Goal: Task Accomplishment & Management: Manage account settings

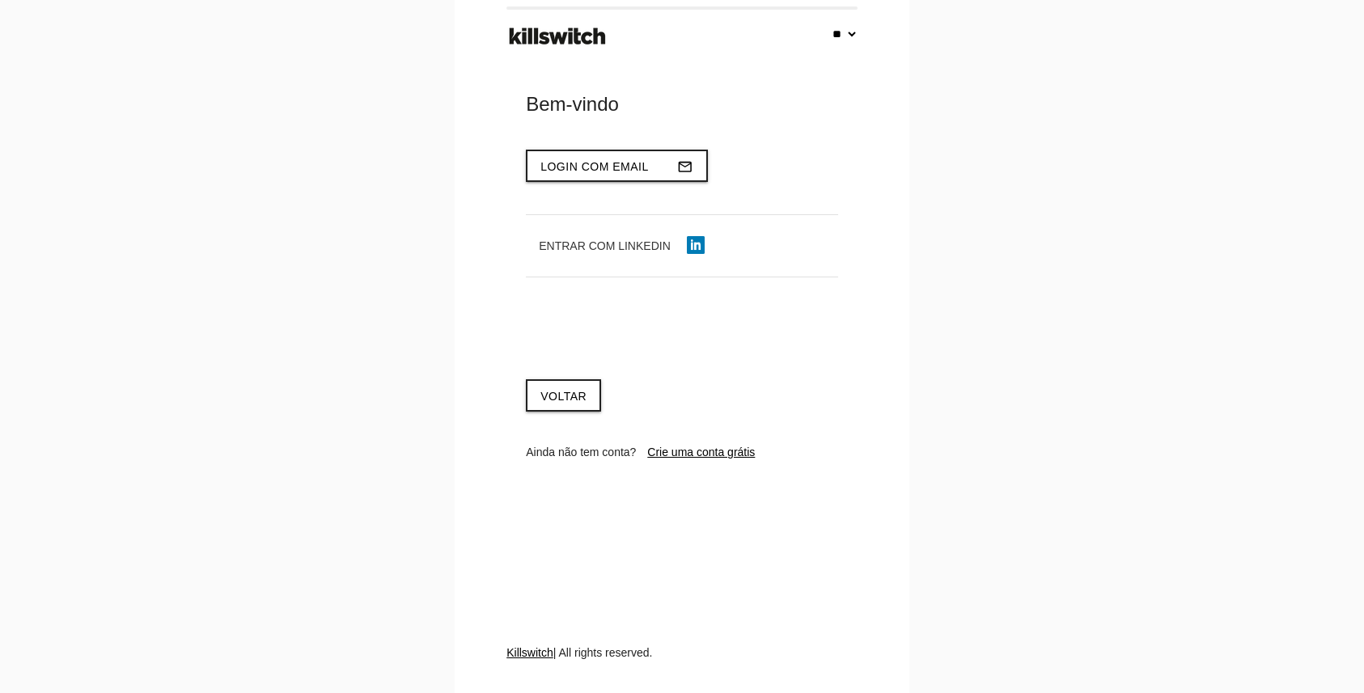
select select "**"
click at [621, 168] on span "Login com email" at bounding box center [594, 166] width 108 height 13
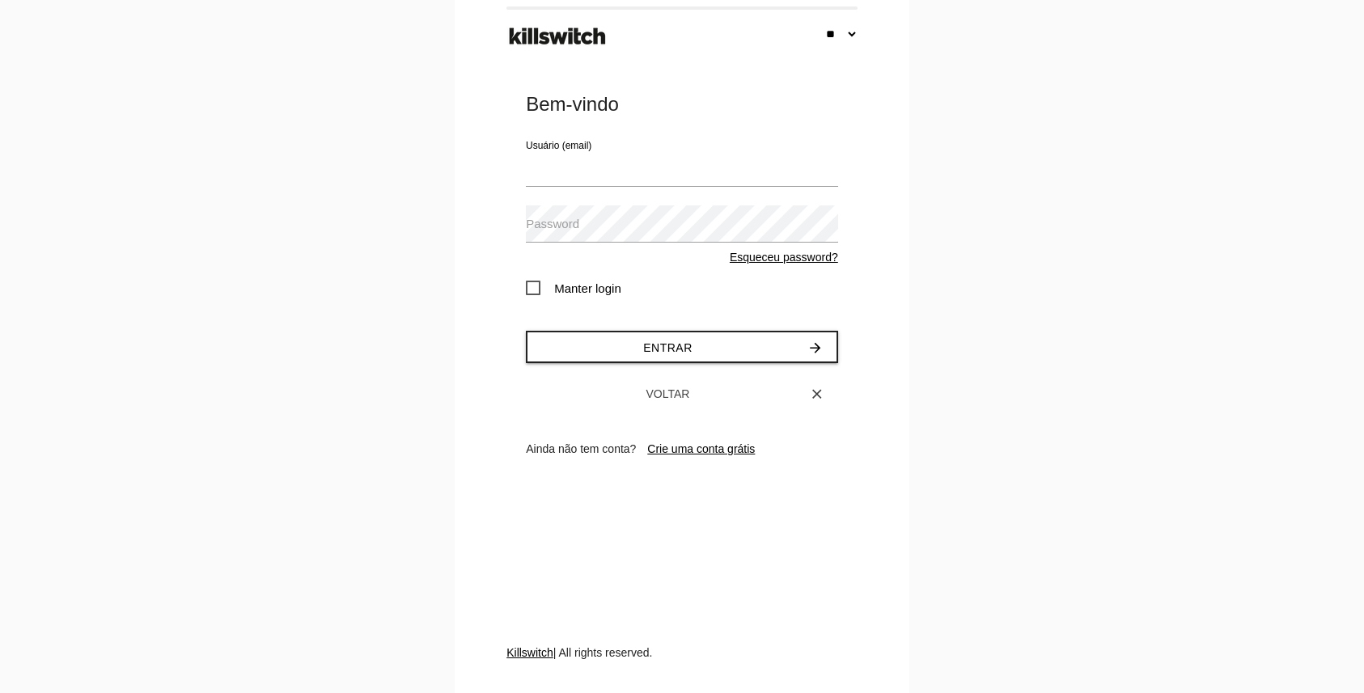
click at [675, 391] on span "Voltar" at bounding box center [668, 393] width 44 height 13
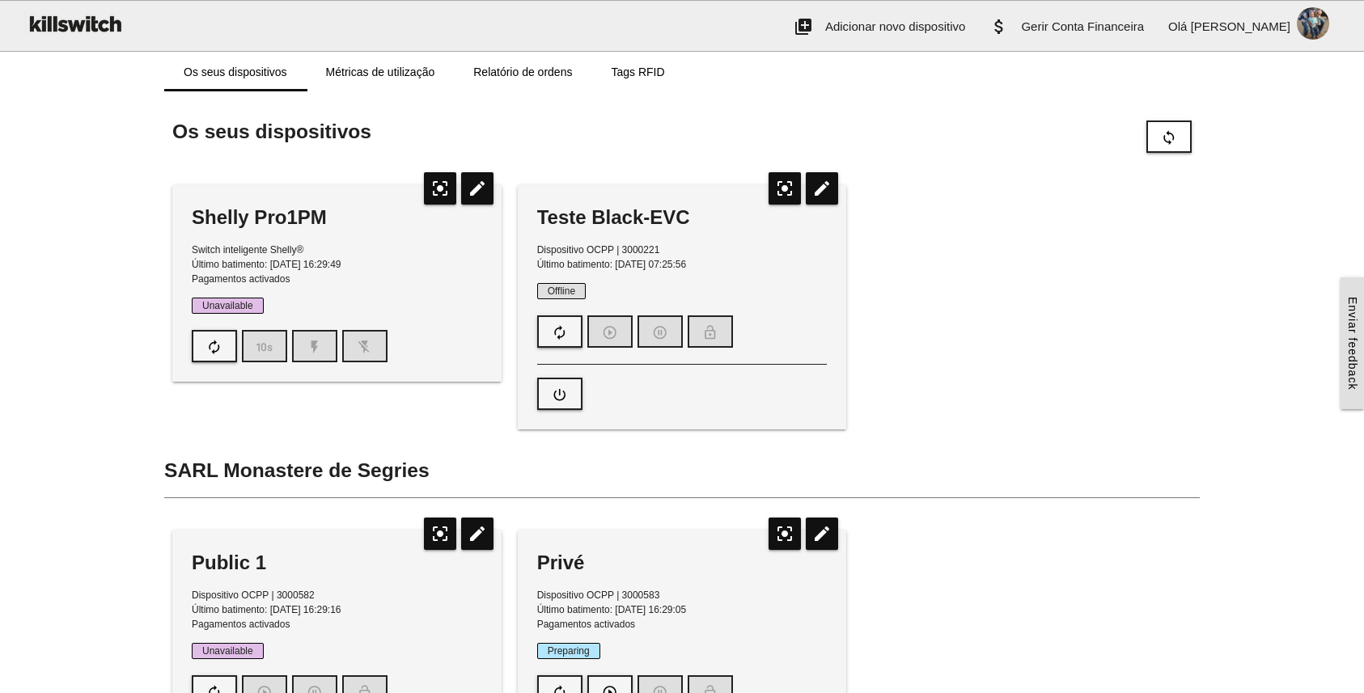
click at [1043, 369] on div "Shelly Pro1PM Switch inteligente Shelly® Último batimento: [DATE] 16:29:49 Paga…" at bounding box center [681, 487] width 1035 height 636
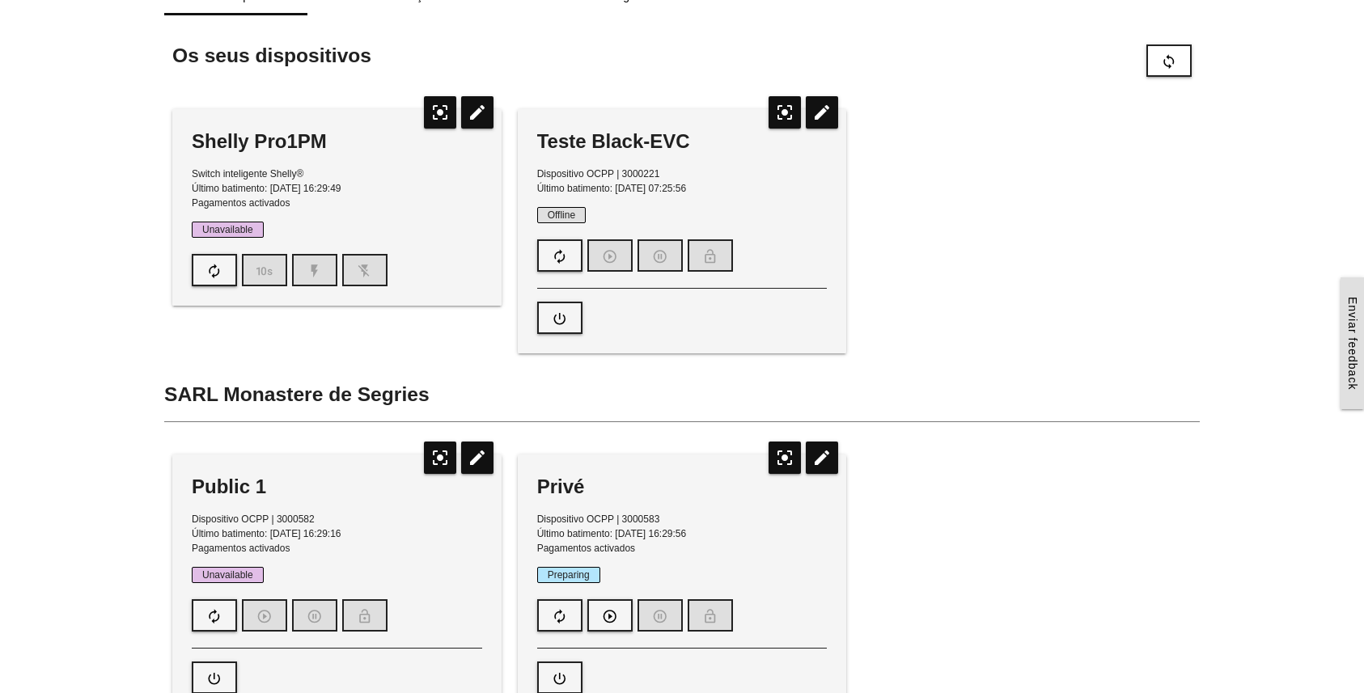
scroll to position [70, 0]
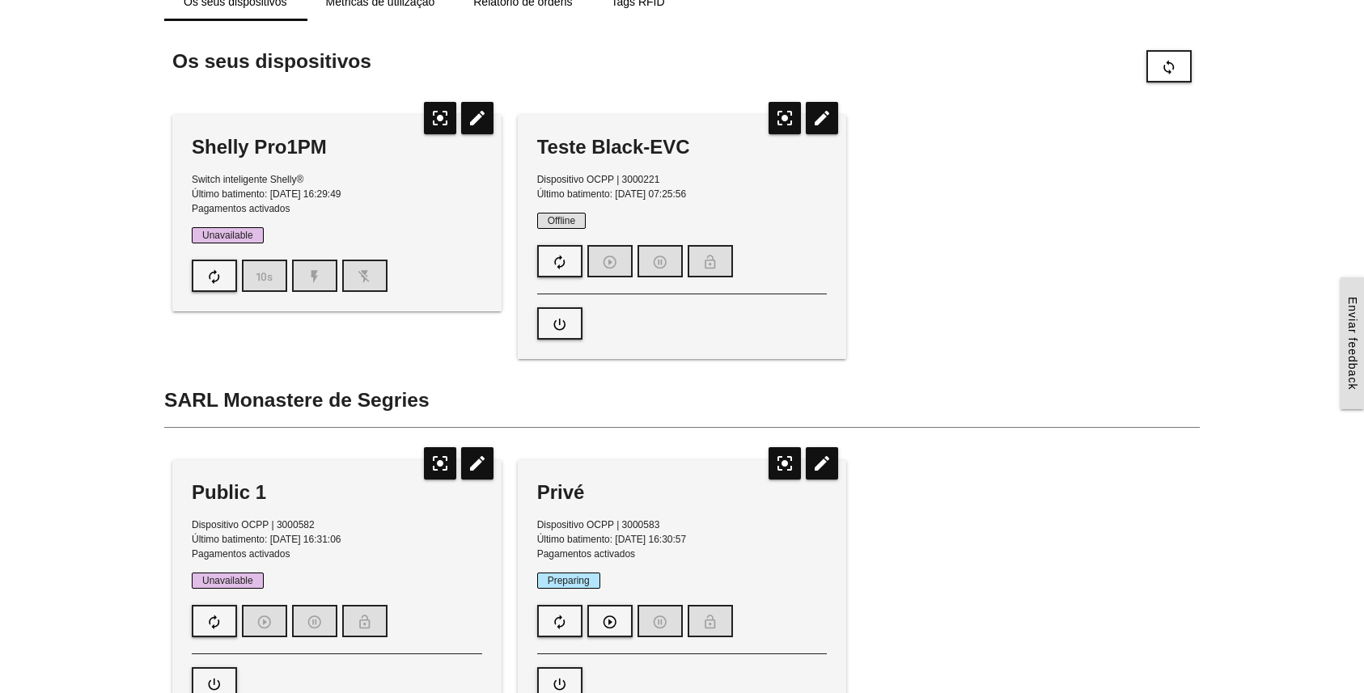
click at [1061, 166] on div "Shelly Pro1PM Switch inteligente Shelly® Último batimento: [DATE] 16:29:49 Paga…" at bounding box center [681, 417] width 1035 height 636
click at [398, 192] on p "Switch inteligente Shelly® Último batimento: [DATE] 16:41:49 Pagamentos activad…" at bounding box center [337, 194] width 290 height 44
click at [483, 119] on icon "edit" at bounding box center [477, 118] width 32 height 32
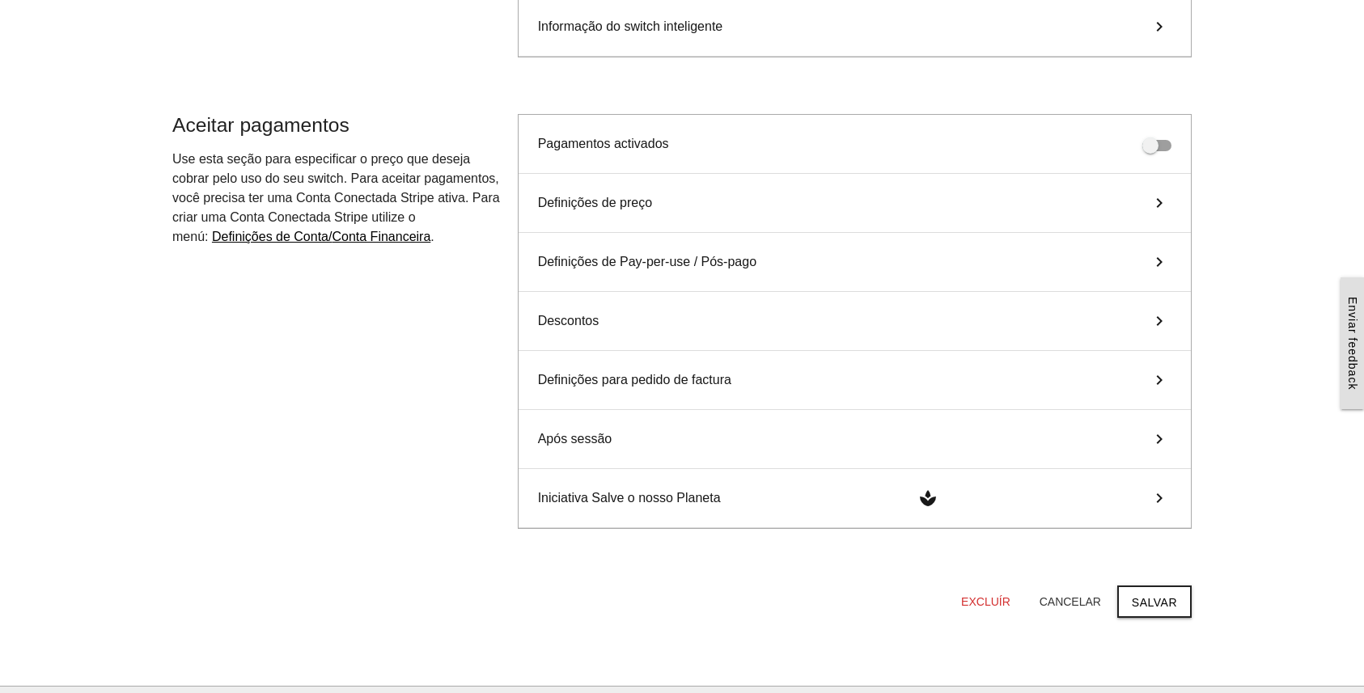
scroll to position [516, 0]
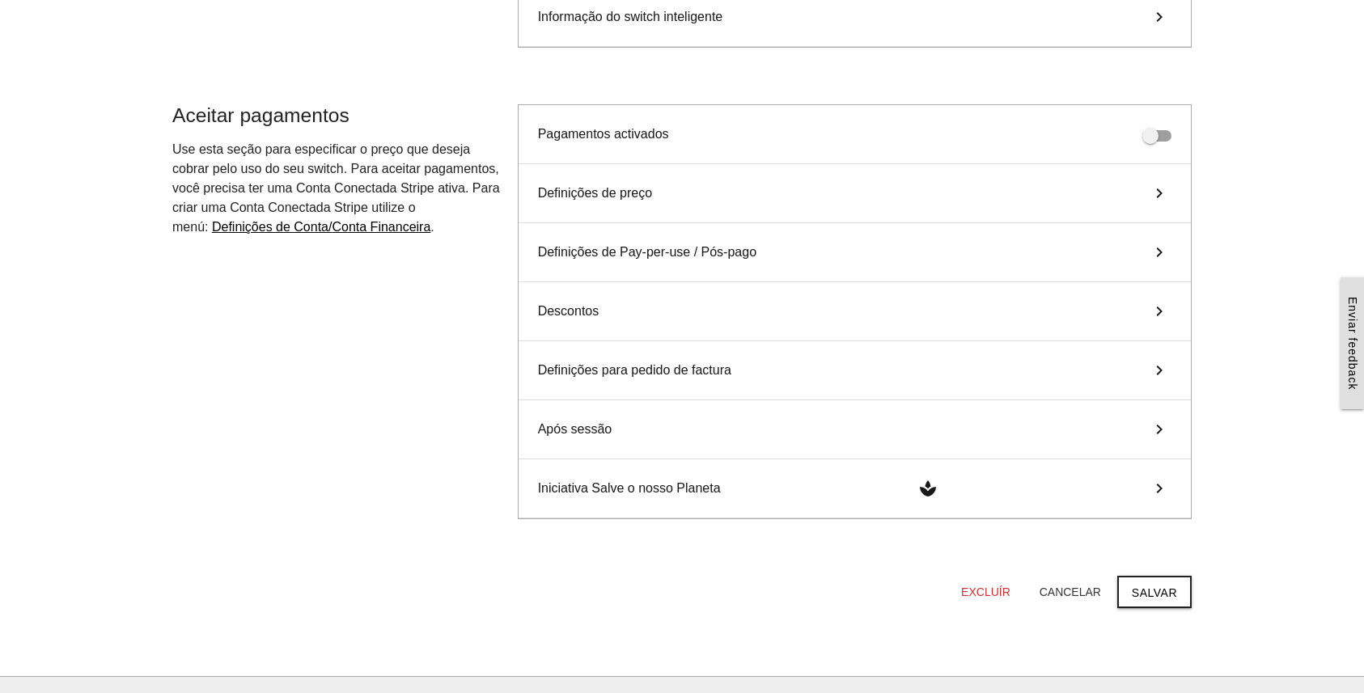
click at [804, 429] on div "Após sessão keyboard_arrow_right" at bounding box center [855, 429] width 672 height 59
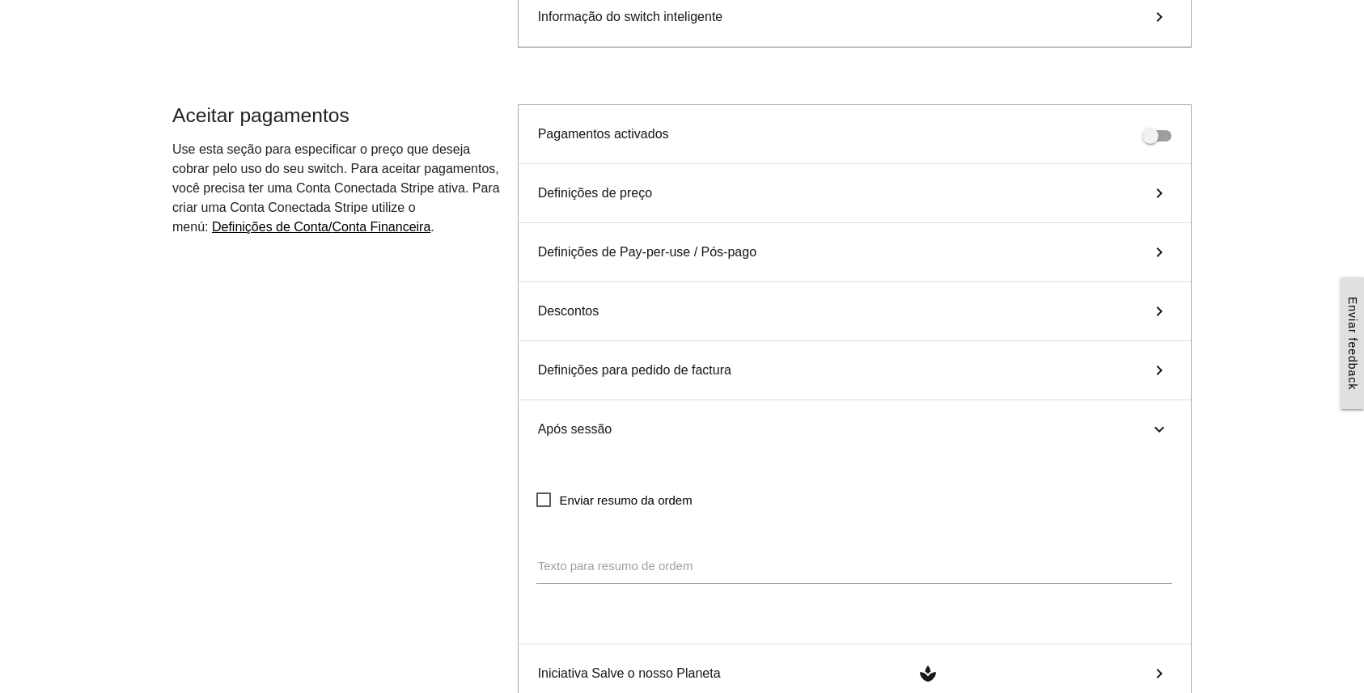
click at [663, 491] on span "Enviar resumo da ordem" at bounding box center [613, 500] width 155 height 20
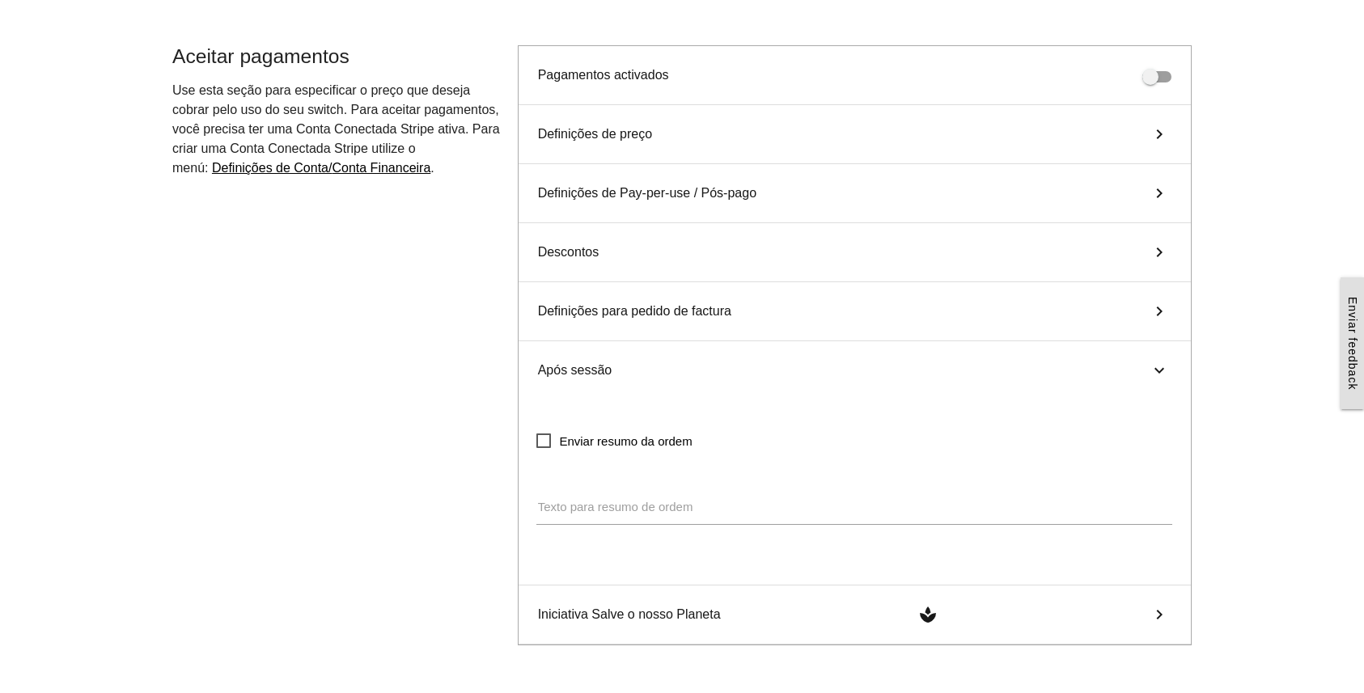
scroll to position [605, 0]
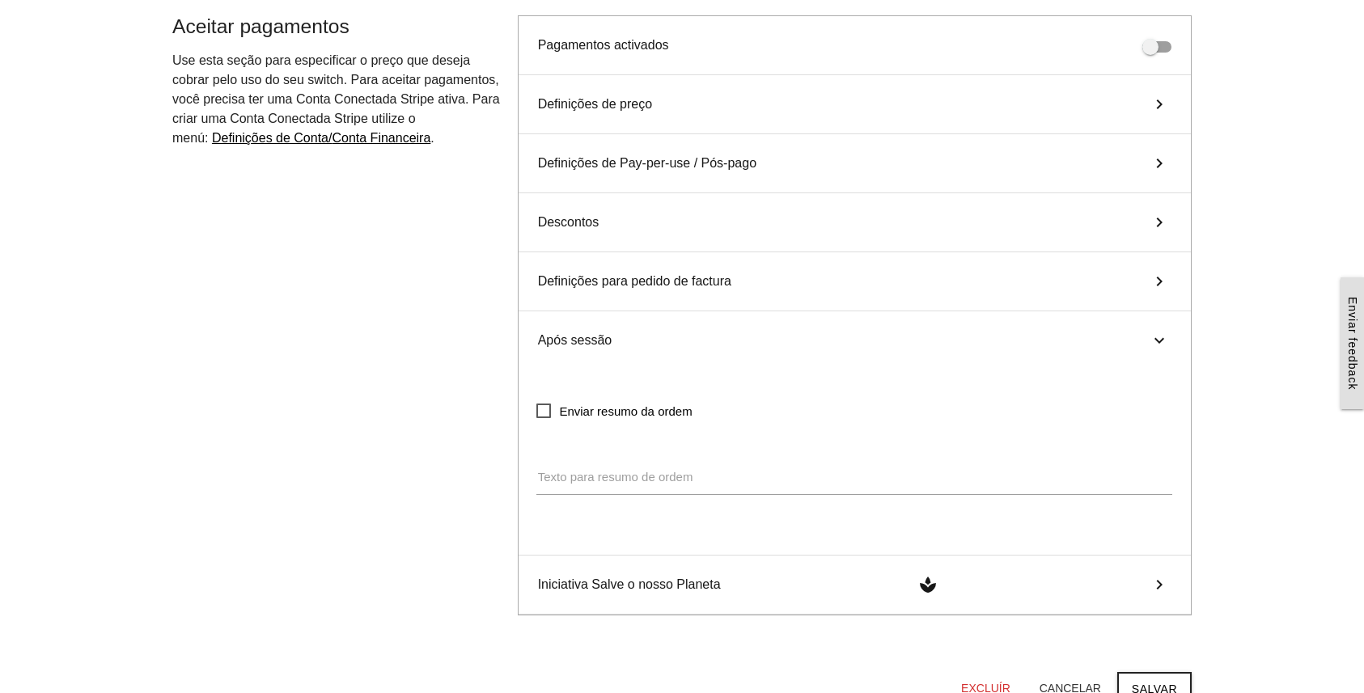
click at [679, 483] on label "Texto para resumo de ordem" at bounding box center [615, 477] width 155 height 19
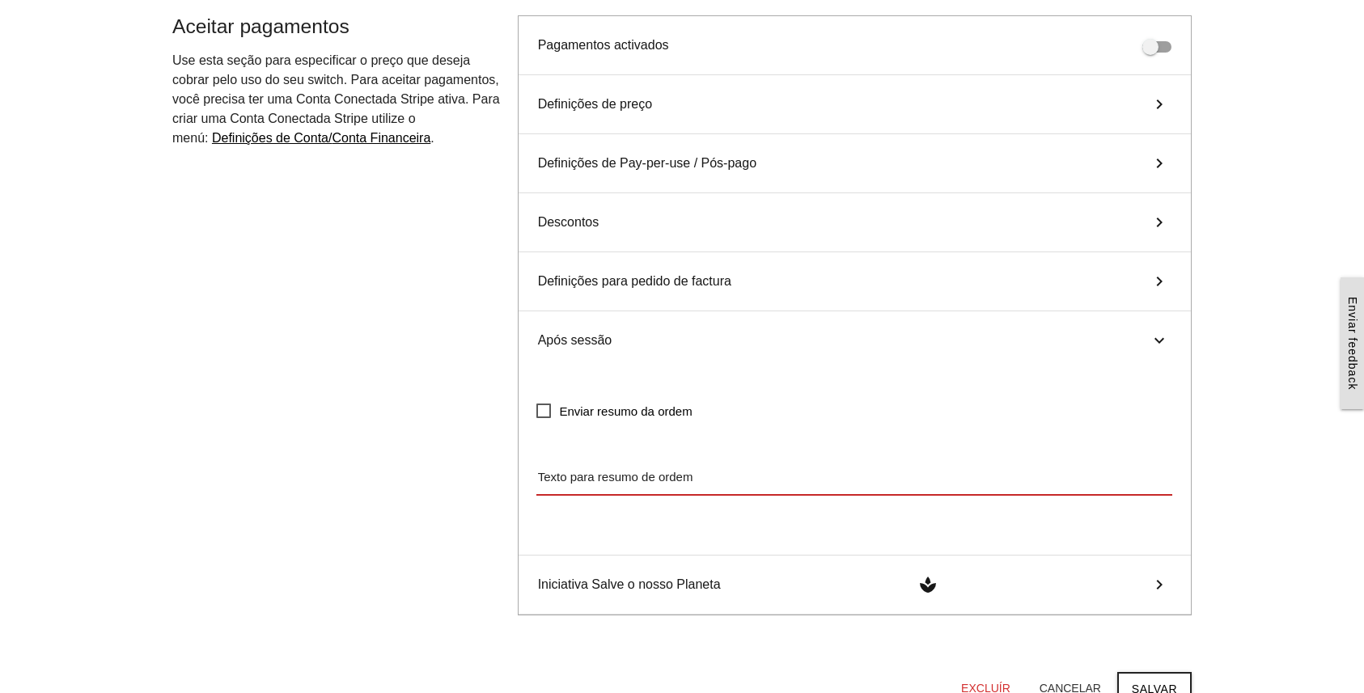
click at [679, 483] on textarea "Texto para resumo de ordem" at bounding box center [854, 477] width 636 height 36
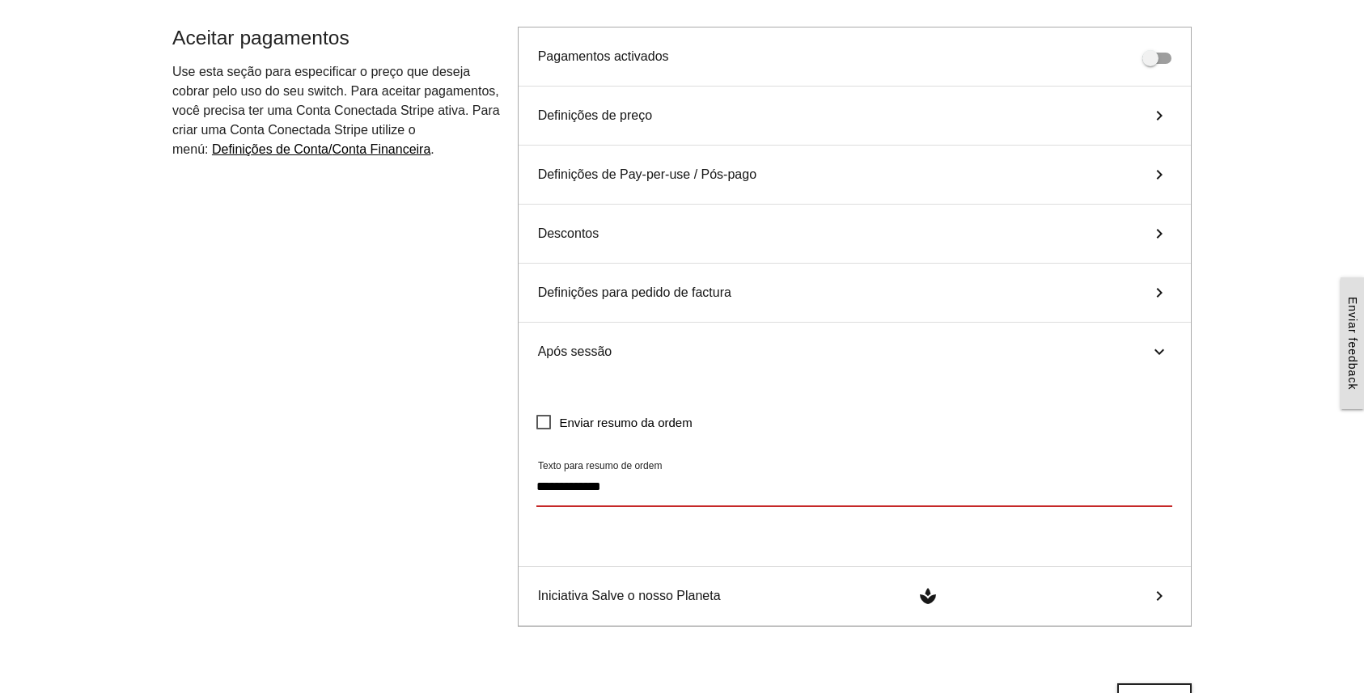
scroll to position [578, 0]
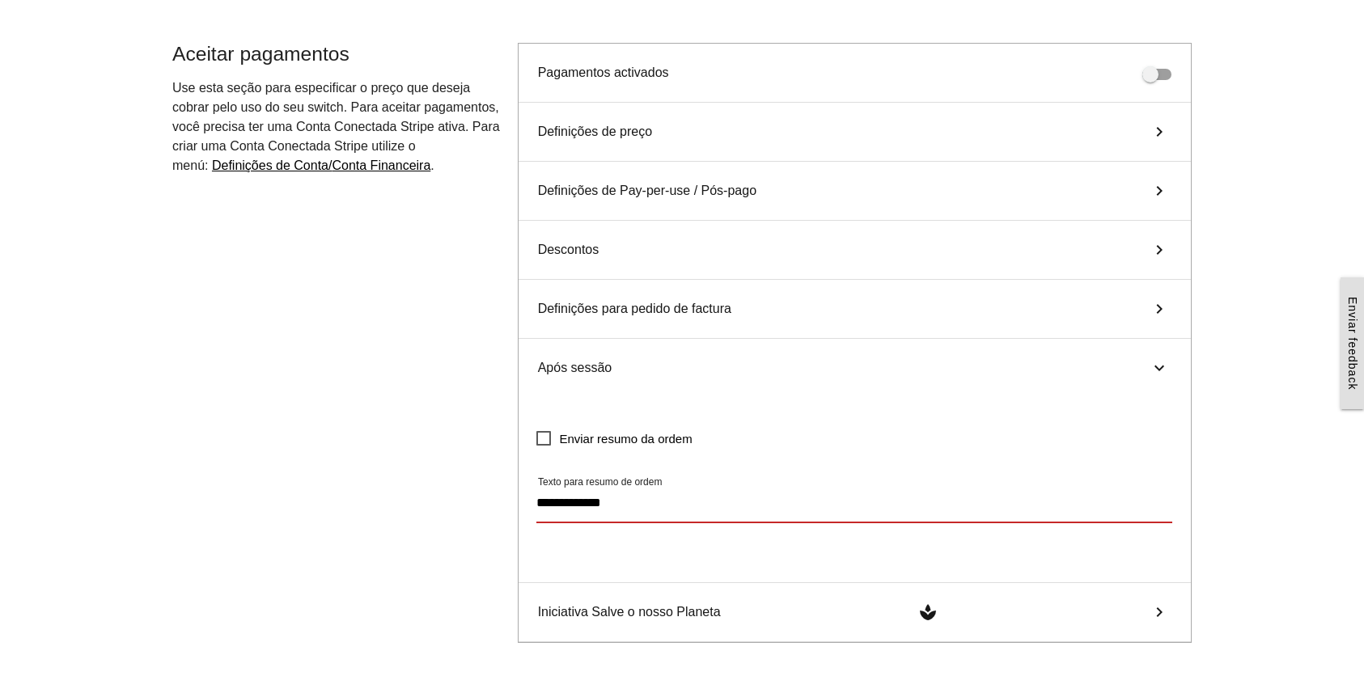
type textarea "**********"
click at [757, 309] on div "Definições para pedido de factura keyboard_arrow_right" at bounding box center [855, 309] width 672 height 59
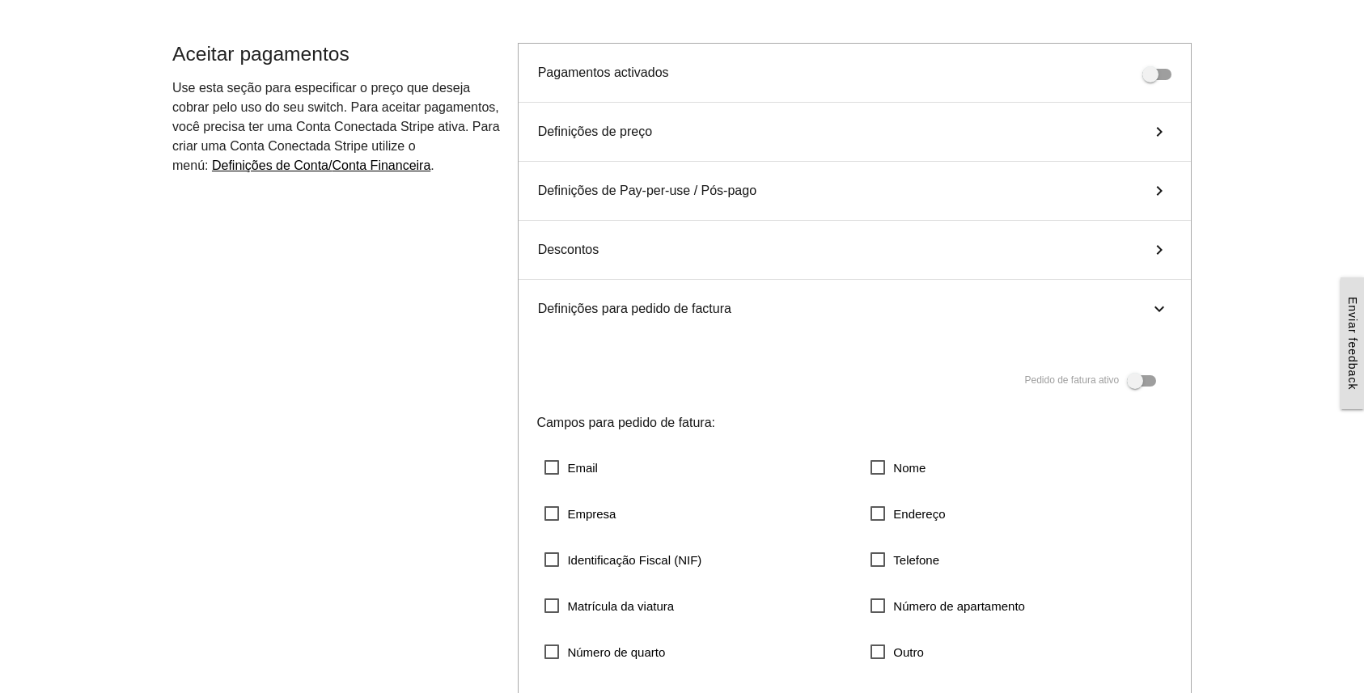
drag, startPoint x: 1139, startPoint y: 383, endPoint x: 1131, endPoint y: 387, distance: 9.4
click at [1139, 383] on span at bounding box center [1141, 380] width 29 height 11
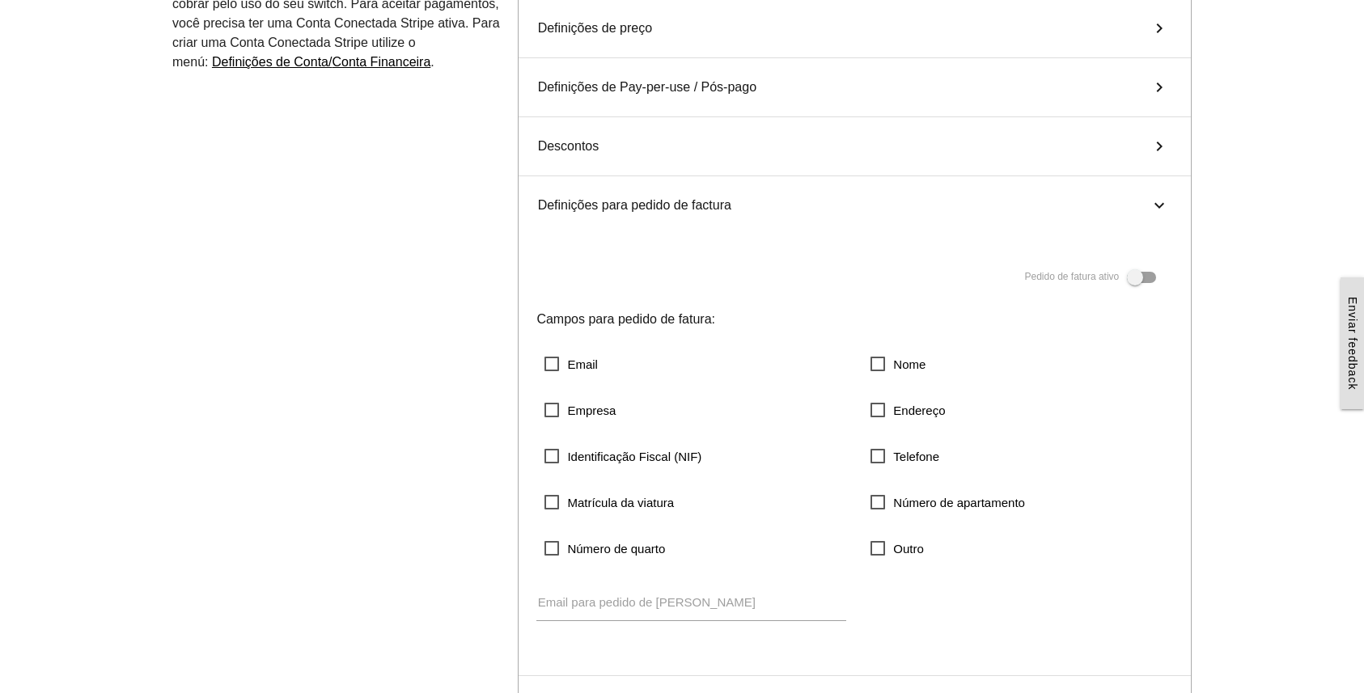
scroll to position [683, 0]
drag, startPoint x: 578, startPoint y: 362, endPoint x: 595, endPoint y: 407, distance: 47.6
click at [578, 362] on span "Email" at bounding box center [570, 363] width 53 height 20
click at [688, 603] on label "Email para pedido de [PERSON_NAME]" at bounding box center [647, 601] width 218 height 19
click at [688, 603] on input "Email para pedido de [PERSON_NAME]" at bounding box center [691, 600] width 310 height 37
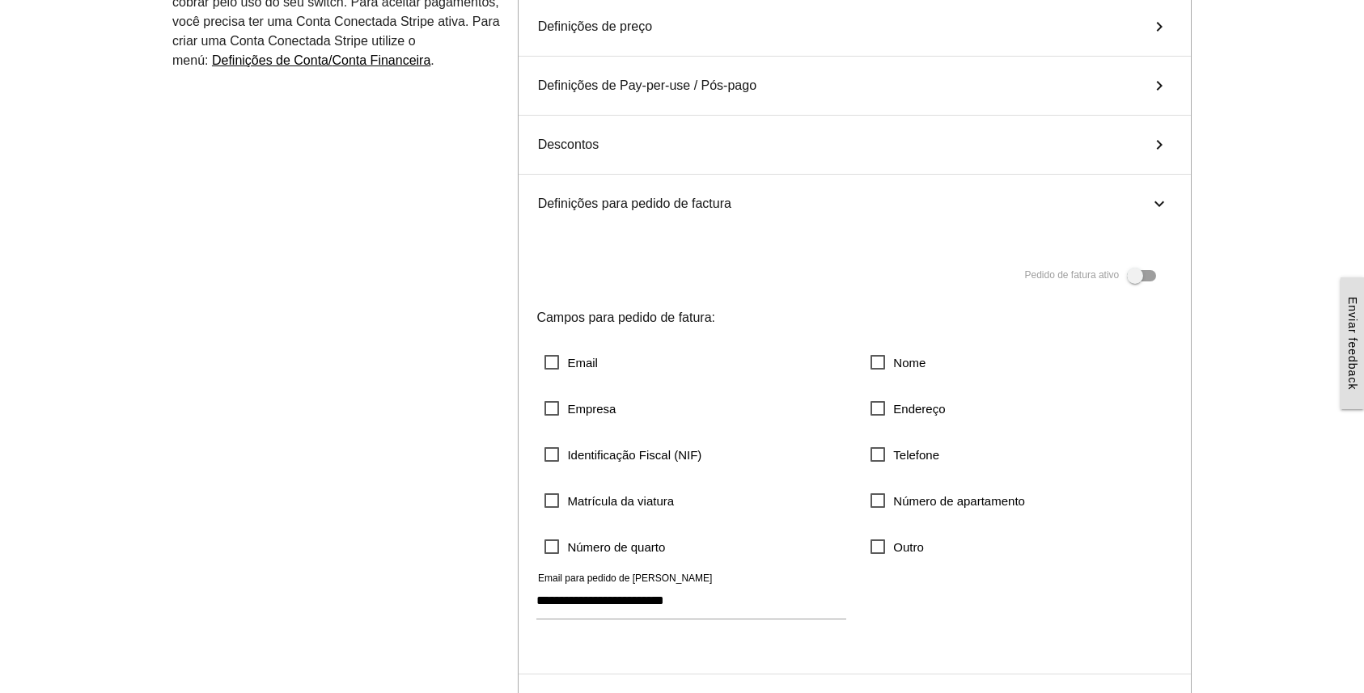
click at [1031, 573] on div "Pedido de fatura ativo [PERSON_NAME] para pedido de fatura: Email Nome Empresa …" at bounding box center [854, 445] width 652 height 386
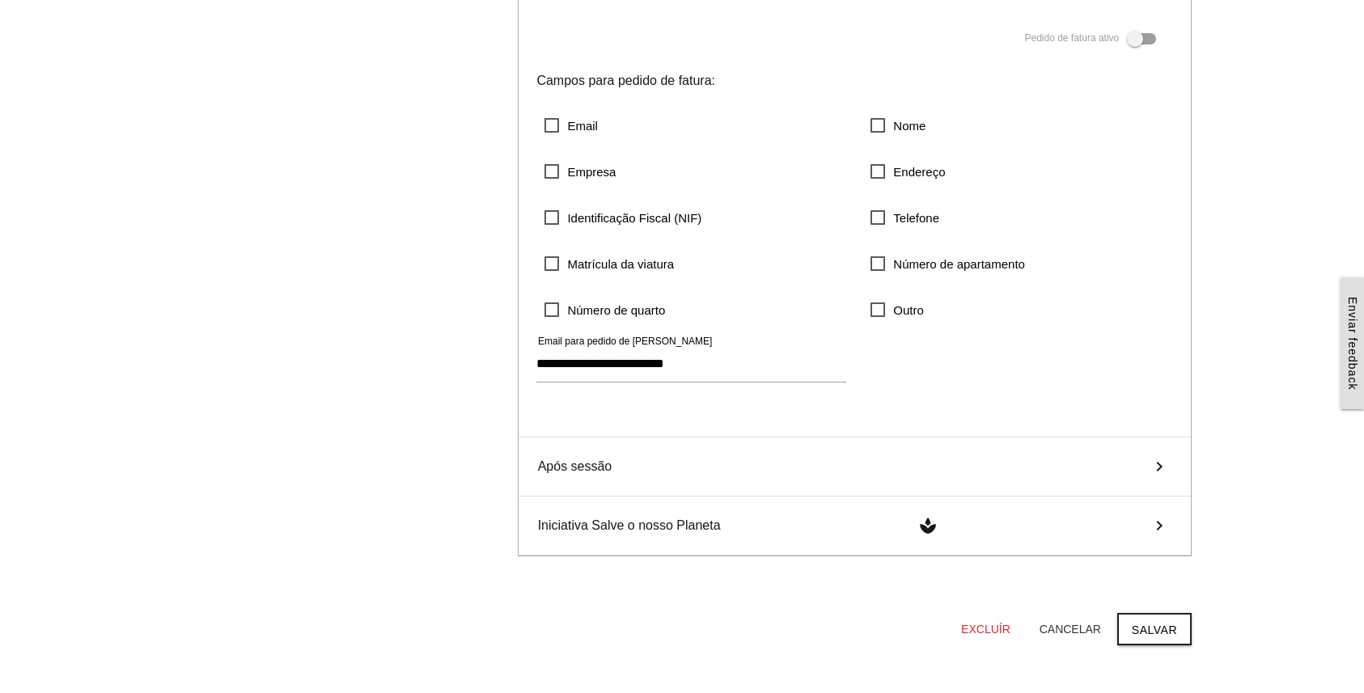
scroll to position [998, 0]
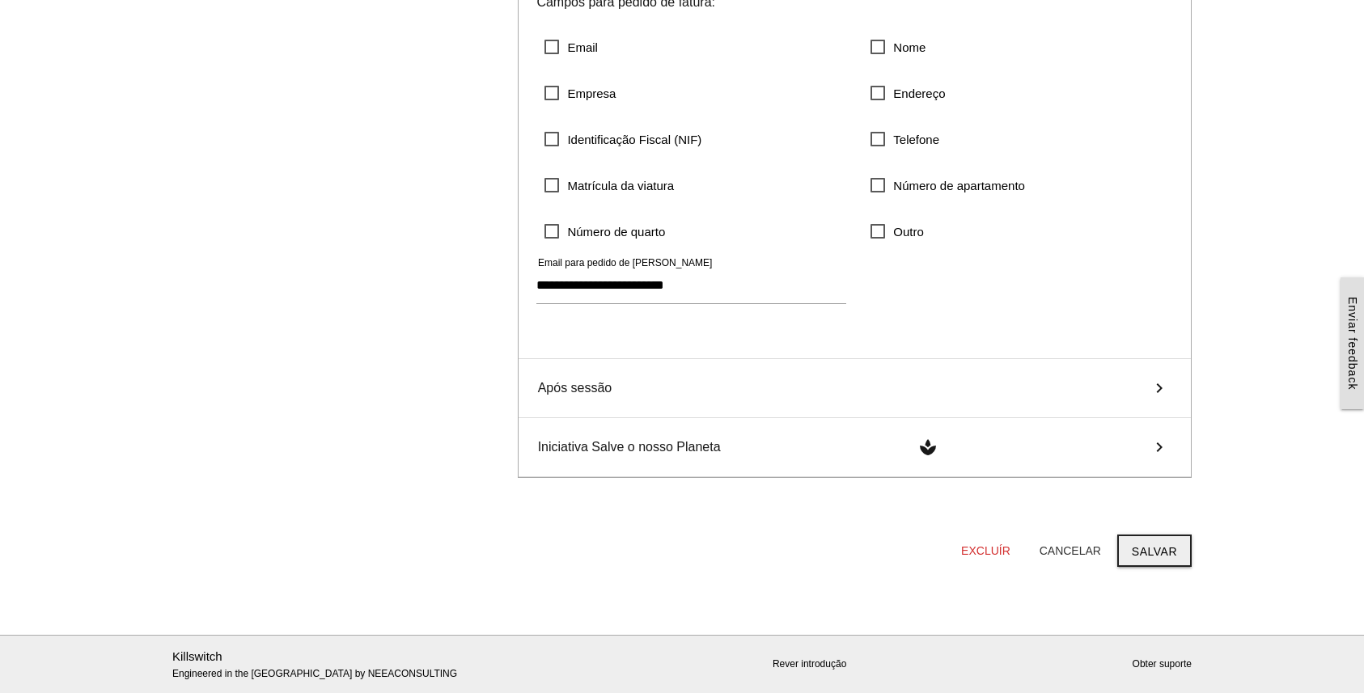
click at [1173, 547] on button "Salvar" at bounding box center [1154, 551] width 74 height 32
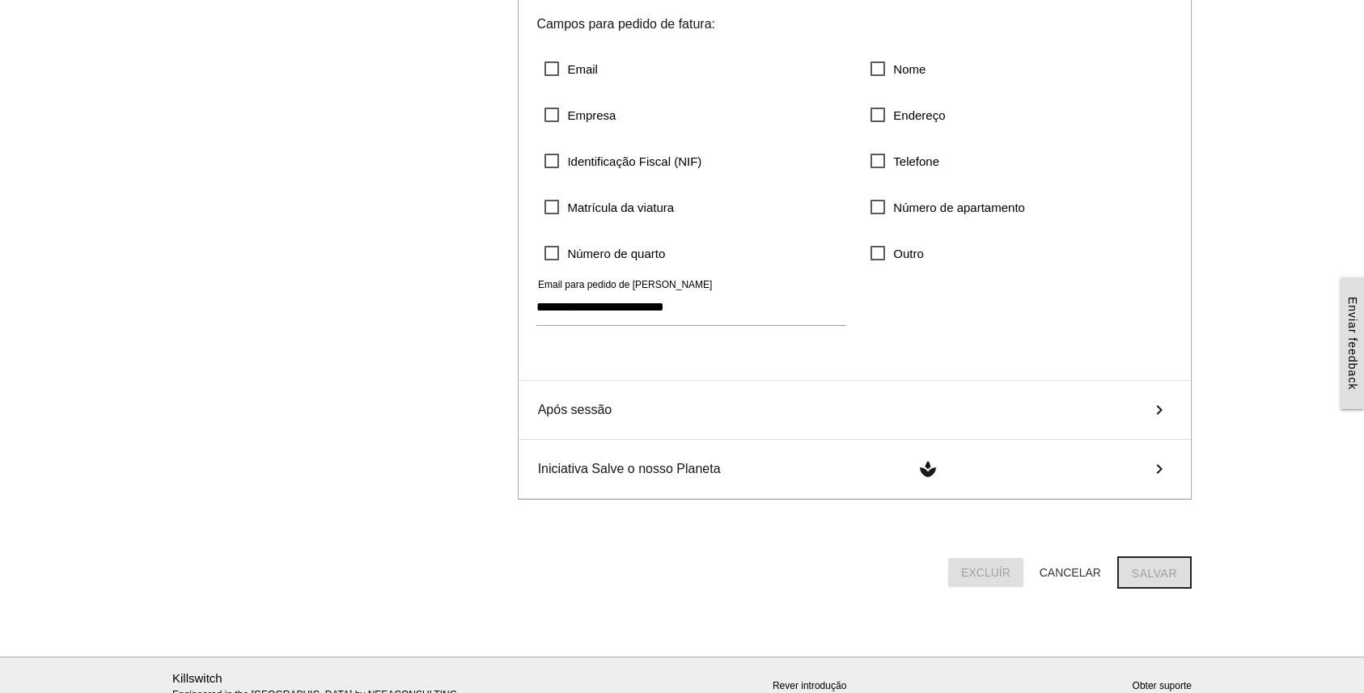
scroll to position [0, 0]
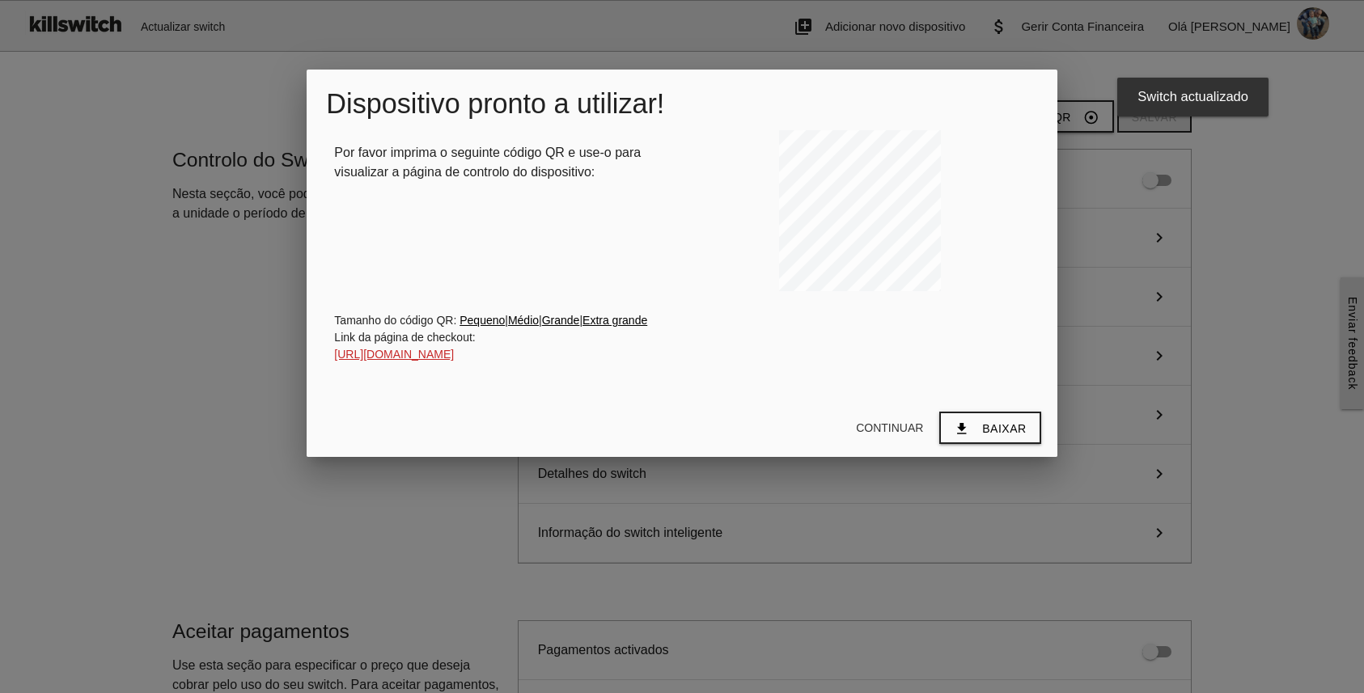
click at [454, 351] on link "[URL][DOMAIN_NAME]" at bounding box center [394, 354] width 120 height 13
click at [980, 268] on div at bounding box center [860, 213] width 356 height 166
click at [888, 427] on button "Continuar" at bounding box center [889, 427] width 93 height 29
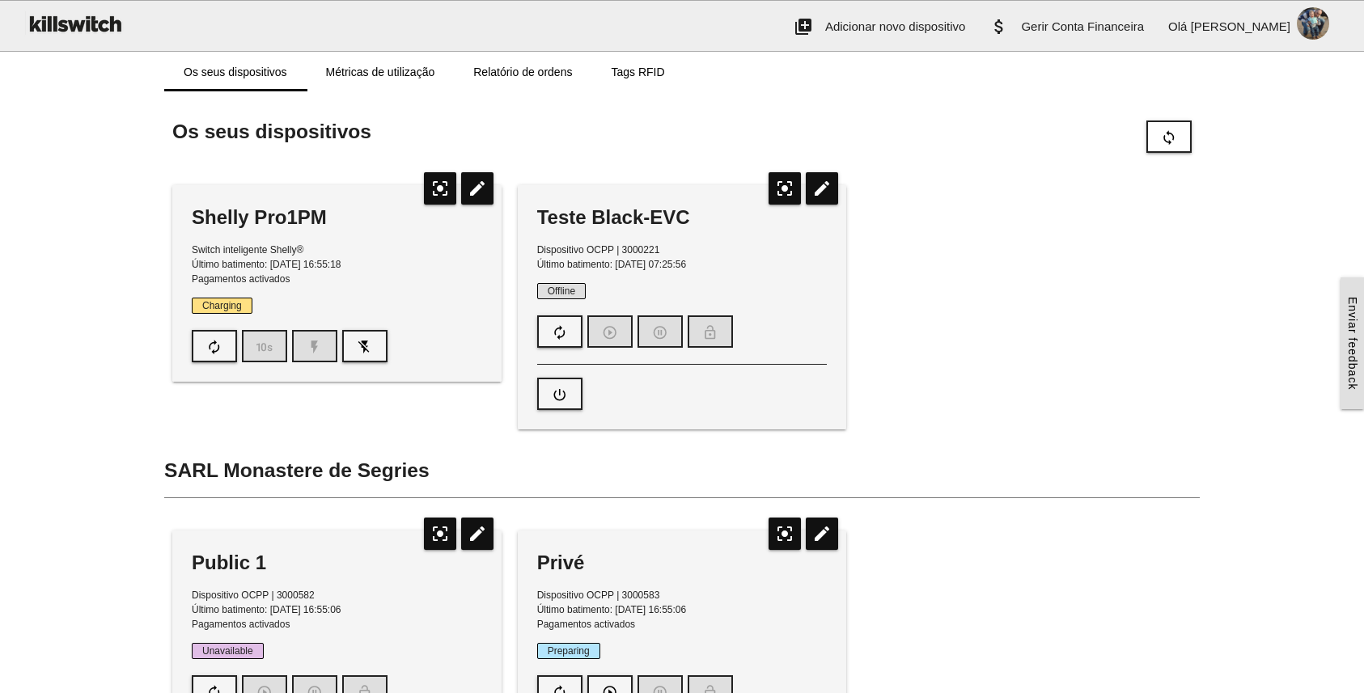
click at [480, 190] on icon "edit" at bounding box center [477, 188] width 32 height 32
type input "**********"
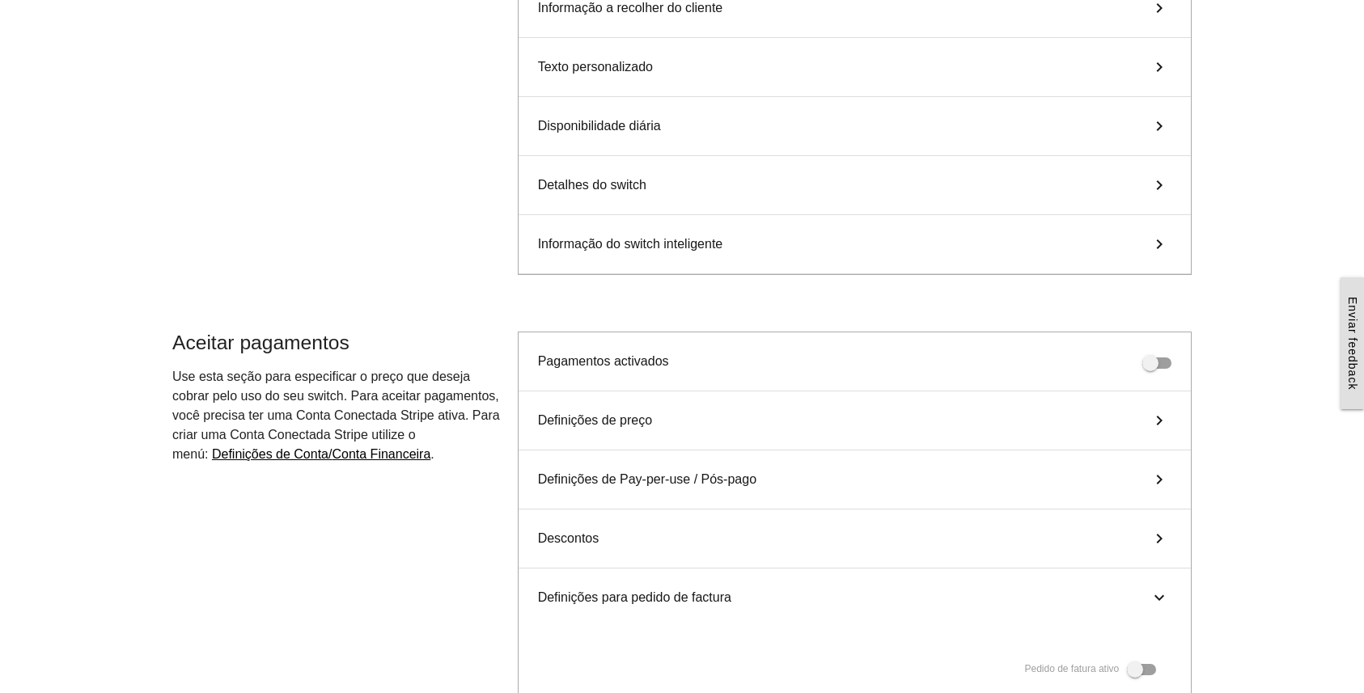
scroll to position [326, 0]
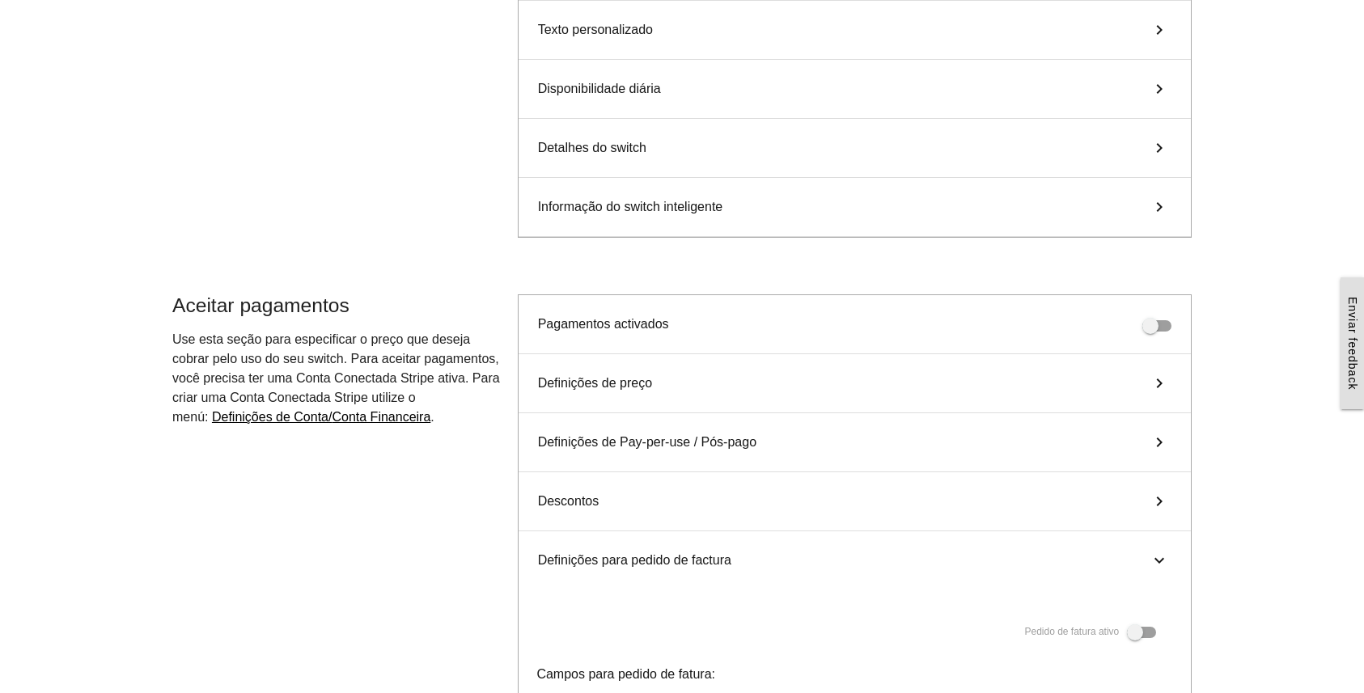
click at [743, 391] on div "Definições de preço keyboard_arrow_right" at bounding box center [855, 383] width 672 height 59
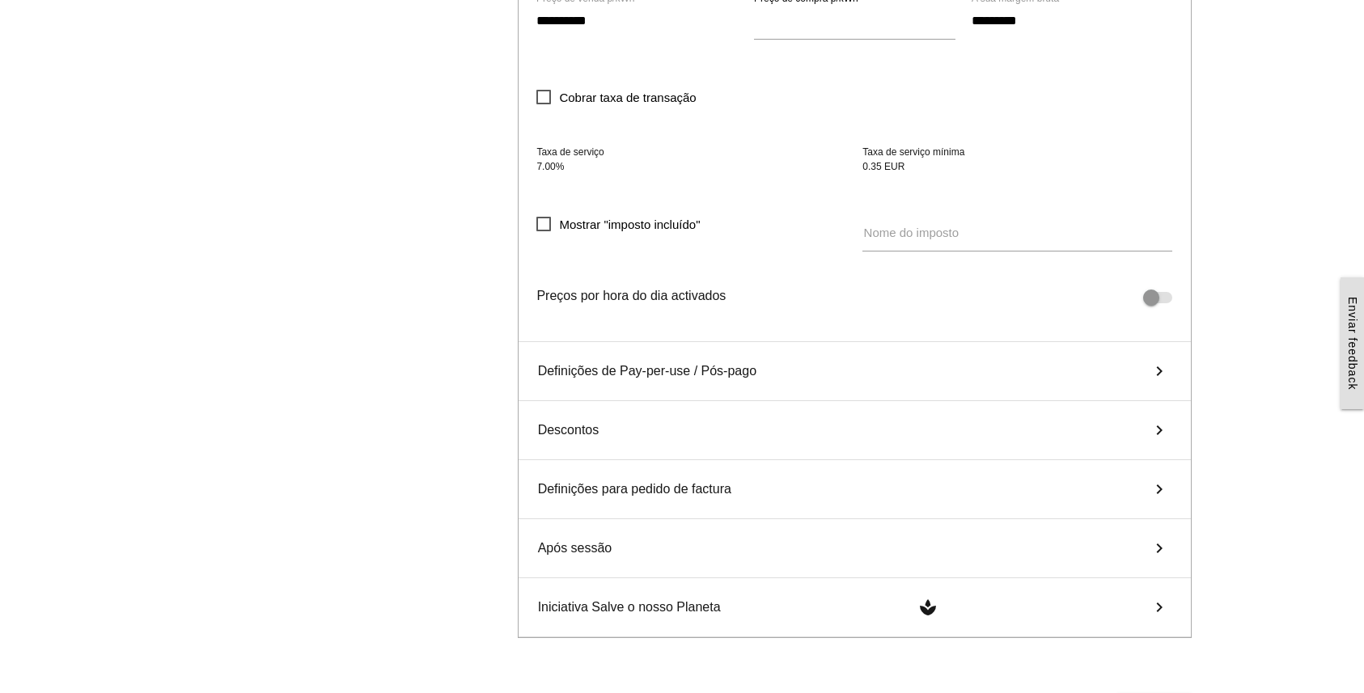
scroll to position [846, 0]
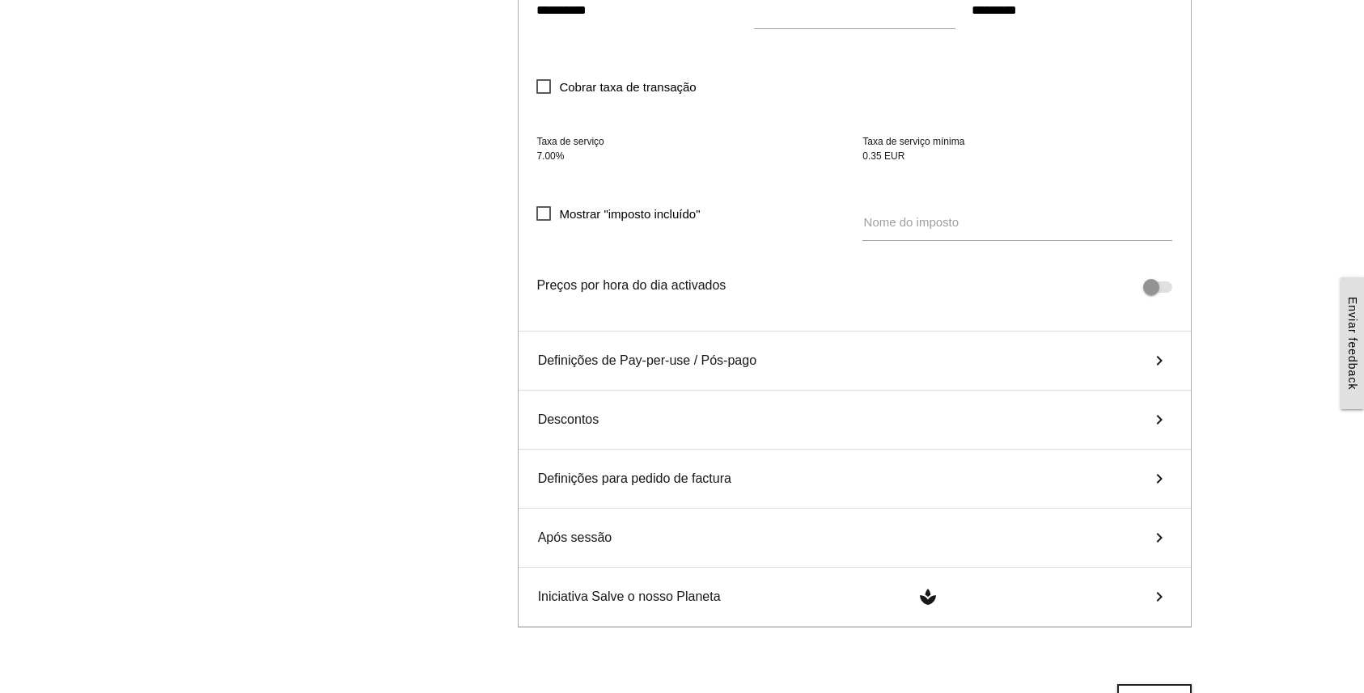
click at [674, 358] on span "Definições de Pay-per-use / Pós-pago" at bounding box center [647, 360] width 218 height 19
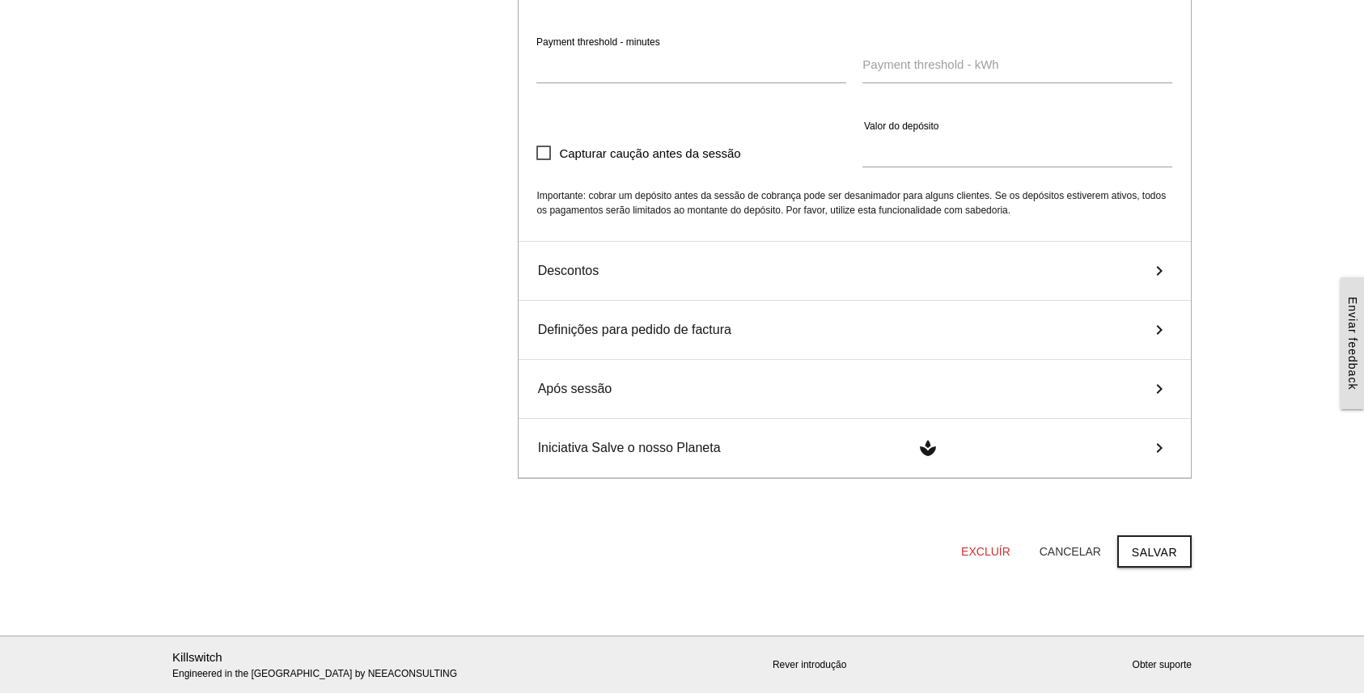
scroll to position [742, 0]
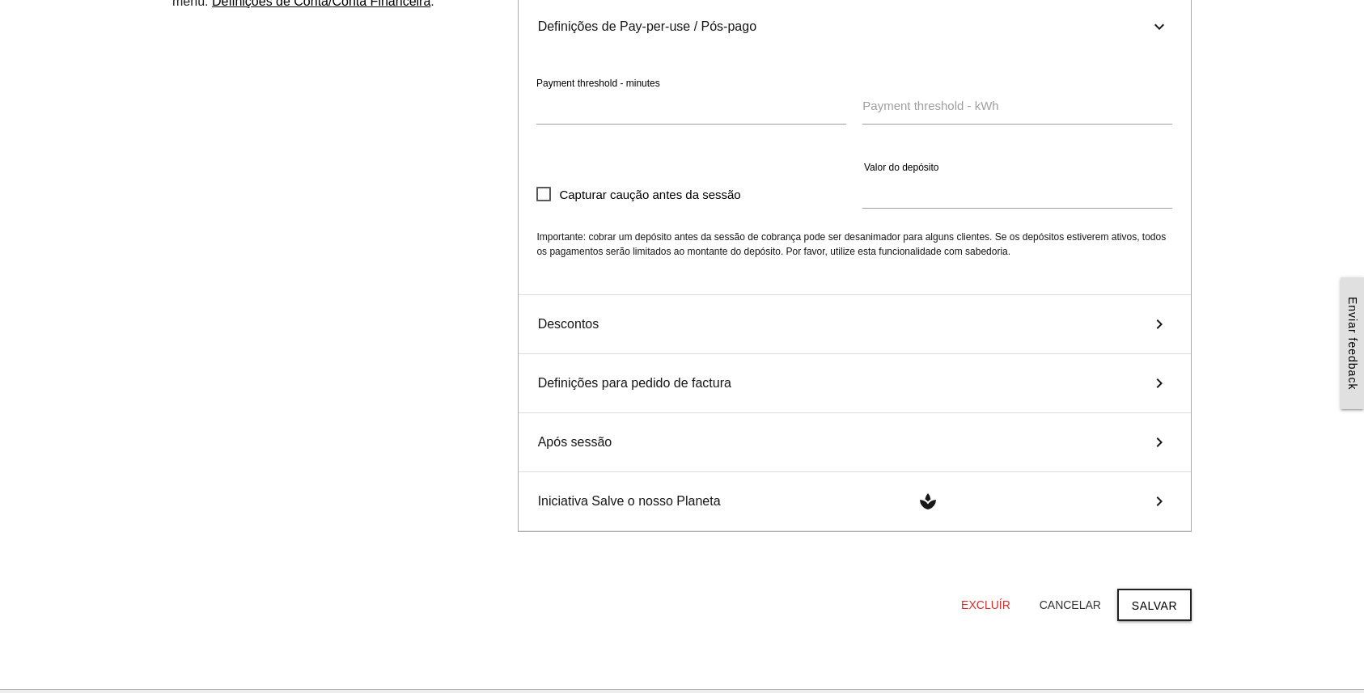
click at [543, 198] on span "Capturar caução antes da sessão" at bounding box center [638, 194] width 204 height 20
click at [1160, 608] on button "Salvar" at bounding box center [1154, 605] width 74 height 32
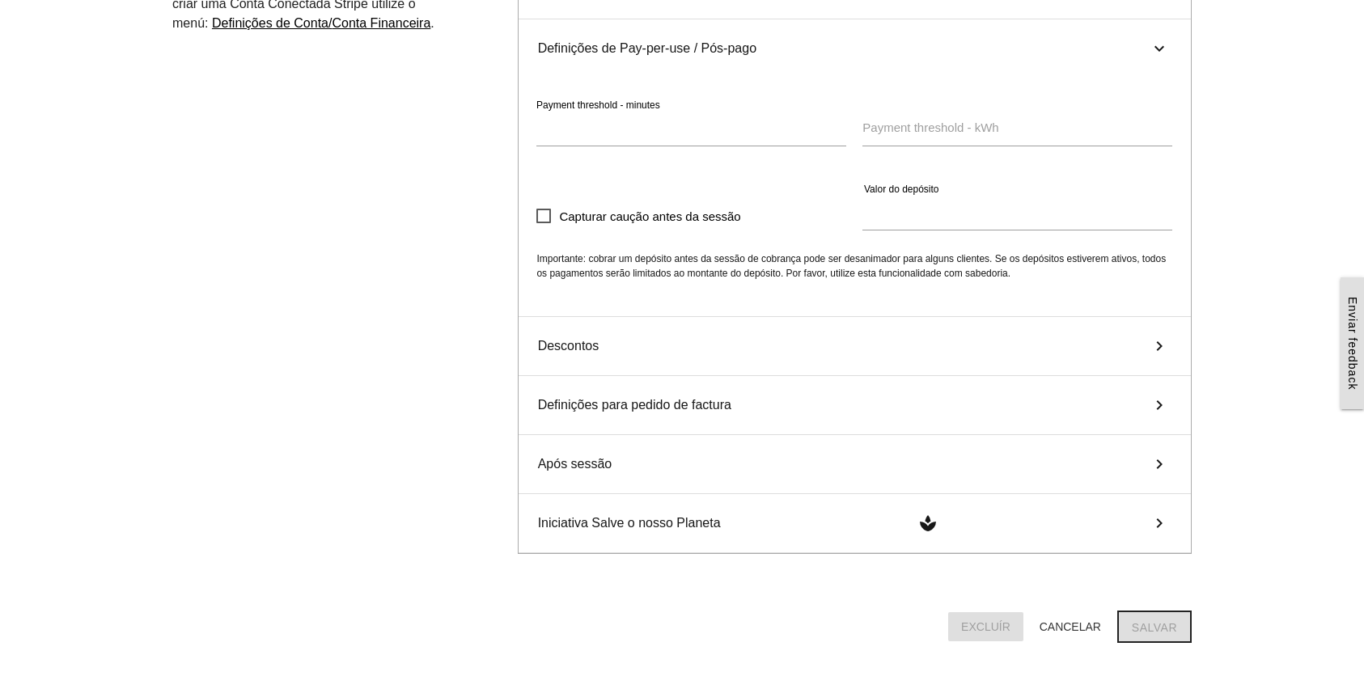
scroll to position [0, 0]
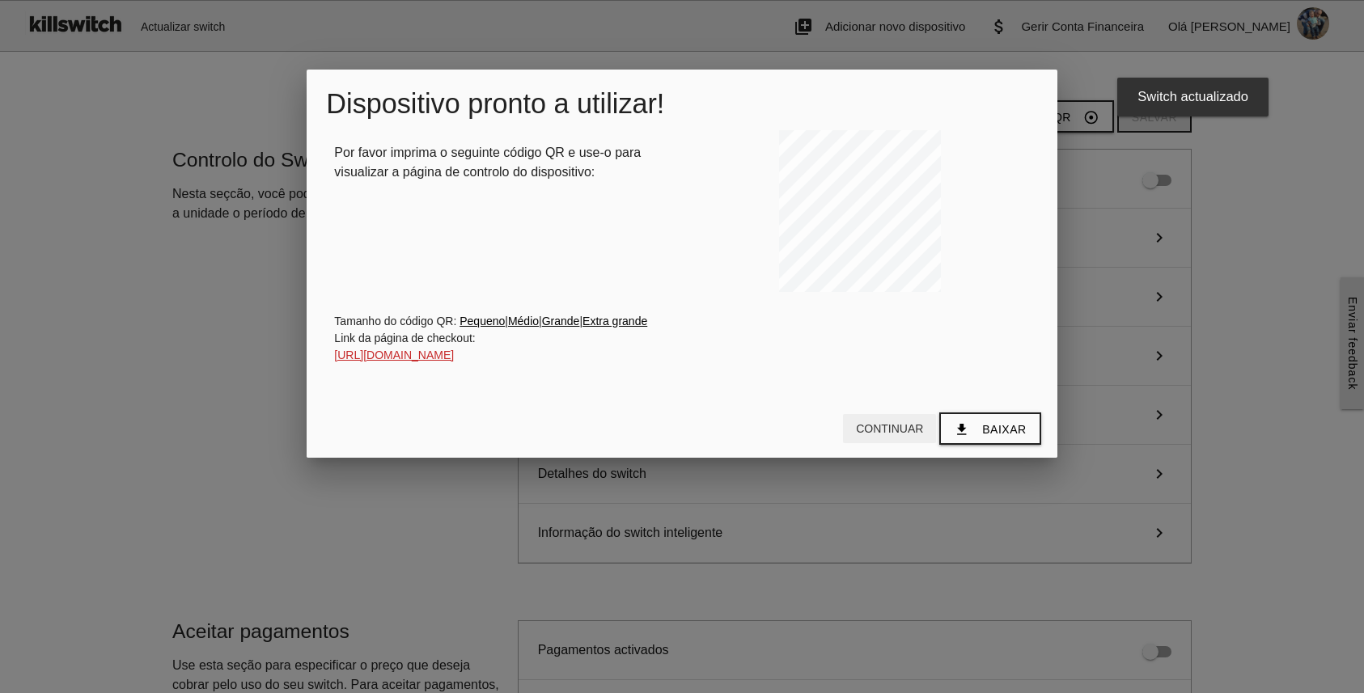
click at [878, 429] on button "Continuar" at bounding box center [889, 428] width 93 height 29
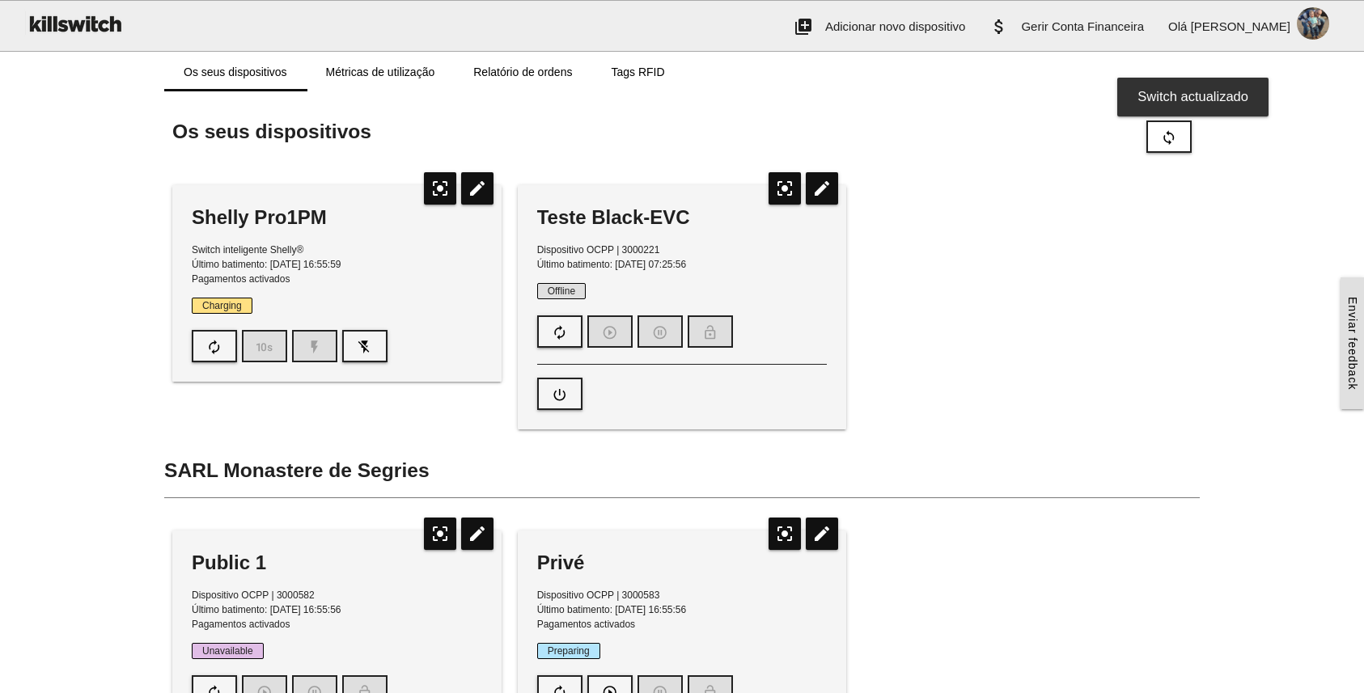
click at [903, 409] on div "Shelly Pro1PM Switch inteligente Shelly® Último batimento: [DATE] 16:55:59 Paga…" at bounding box center [681, 487] width 1035 height 636
drag, startPoint x: 1106, startPoint y: 250, endPoint x: 1217, endPoint y: 256, distance: 111.8
click at [1106, 251] on div "Shelly Pro1PM Switch inteligente Shelly® Último batimento: [DATE] 16:56:18 Paga…" at bounding box center [681, 487] width 1035 height 636
drag, startPoint x: 1132, startPoint y: 222, endPoint x: 1185, endPoint y: 63, distance: 168.1
click at [1132, 219] on div "Shelly Pro1PM Switch inteligente Shelly® Último batimento: [DATE] 16:56:48 Paga…" at bounding box center [681, 487] width 1035 height 636
